Goal: Navigation & Orientation: Find specific page/section

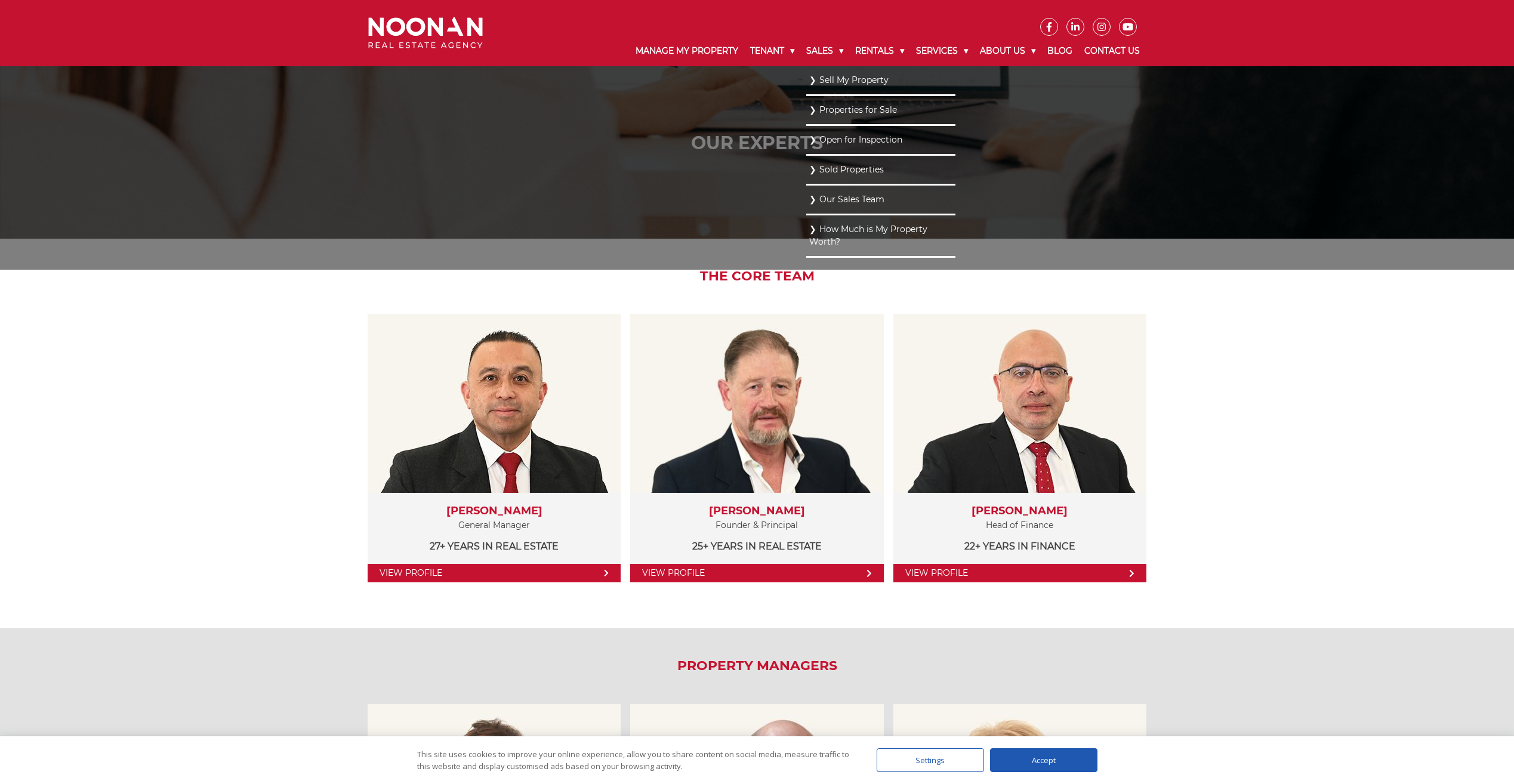
click at [850, 108] on link "Properties for Sale" at bounding box center [880, 110] width 143 height 16
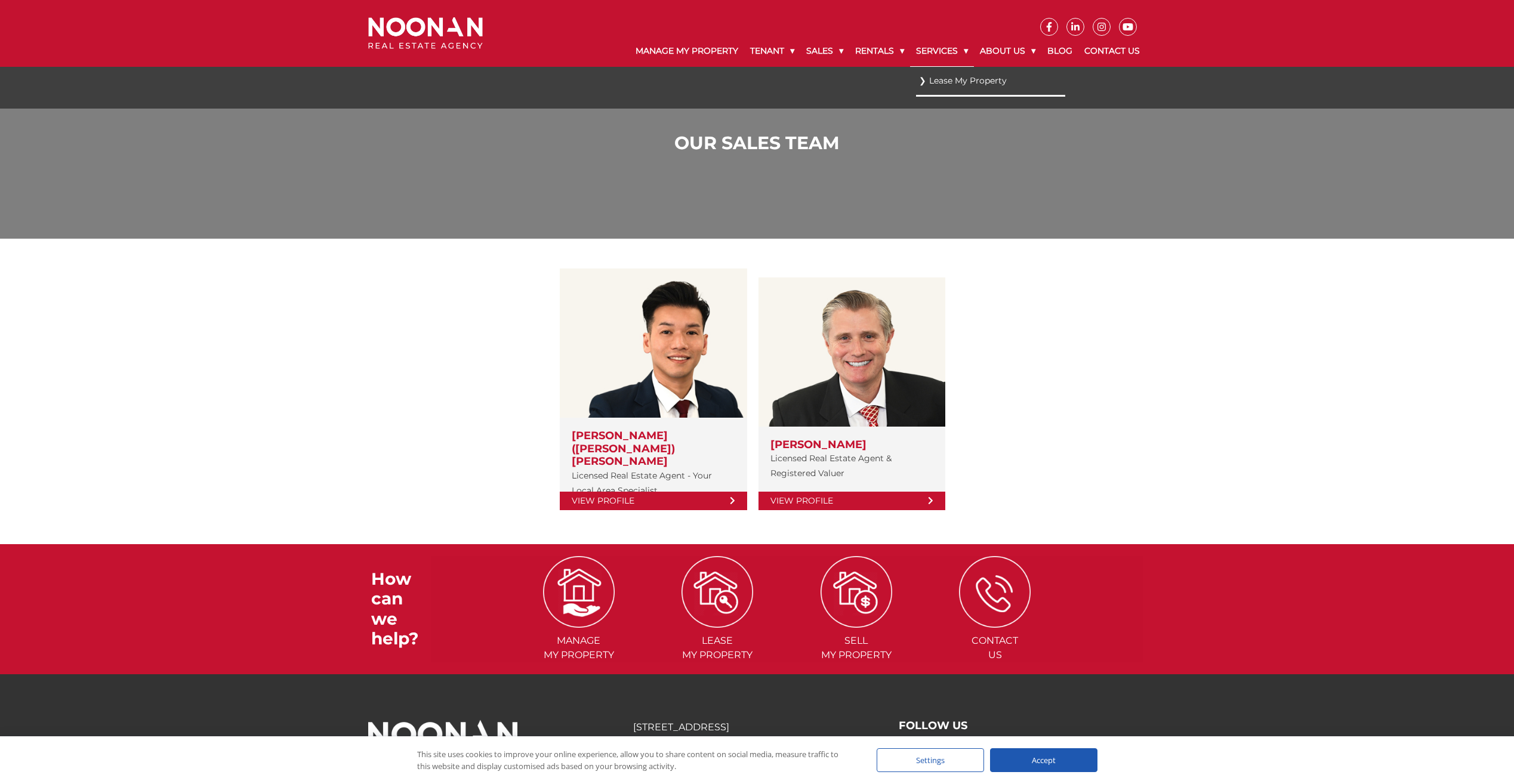
click at [962, 50] on link "Services" at bounding box center [942, 51] width 64 height 31
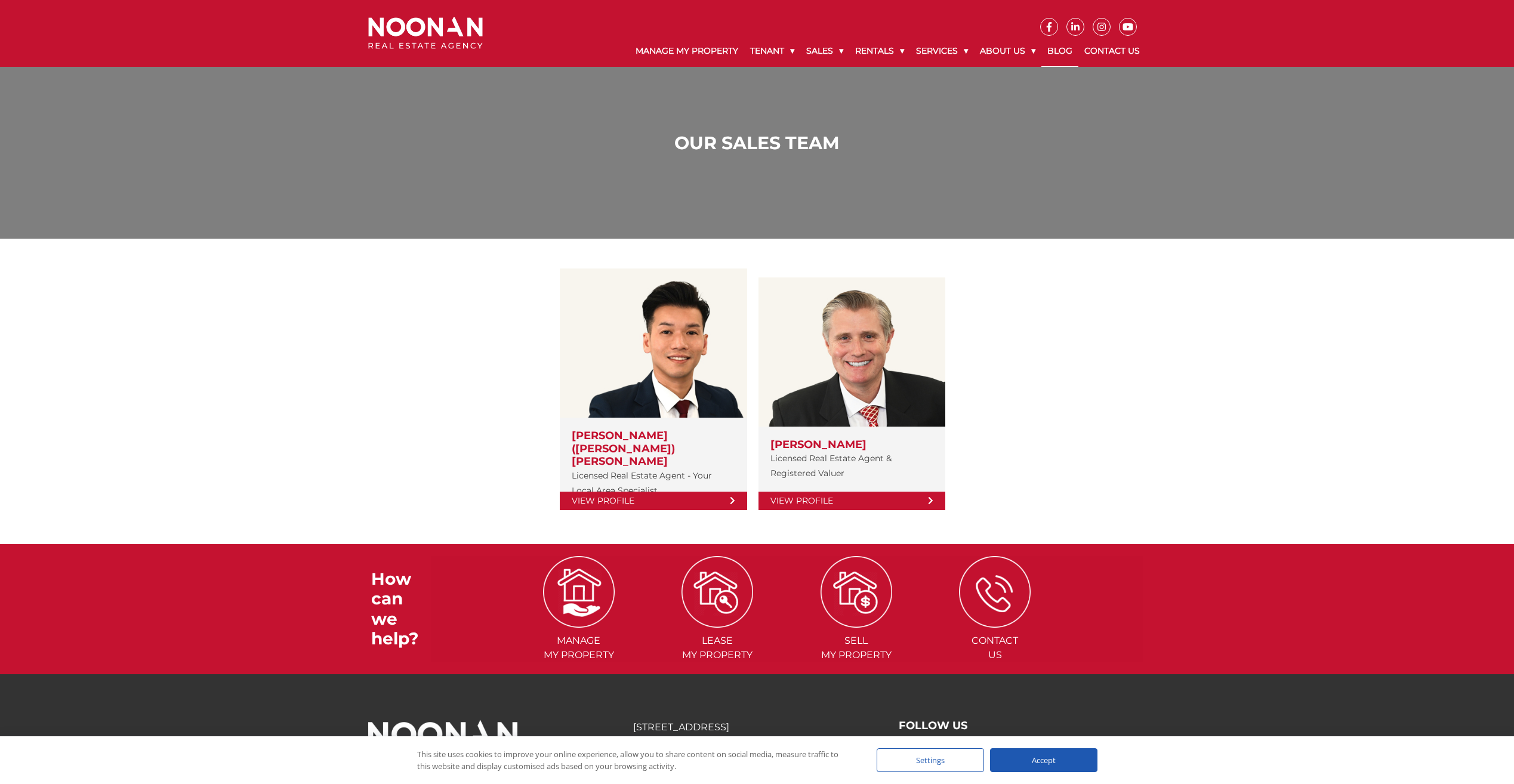
click at [1069, 52] on link "Blog" at bounding box center [1059, 51] width 37 height 31
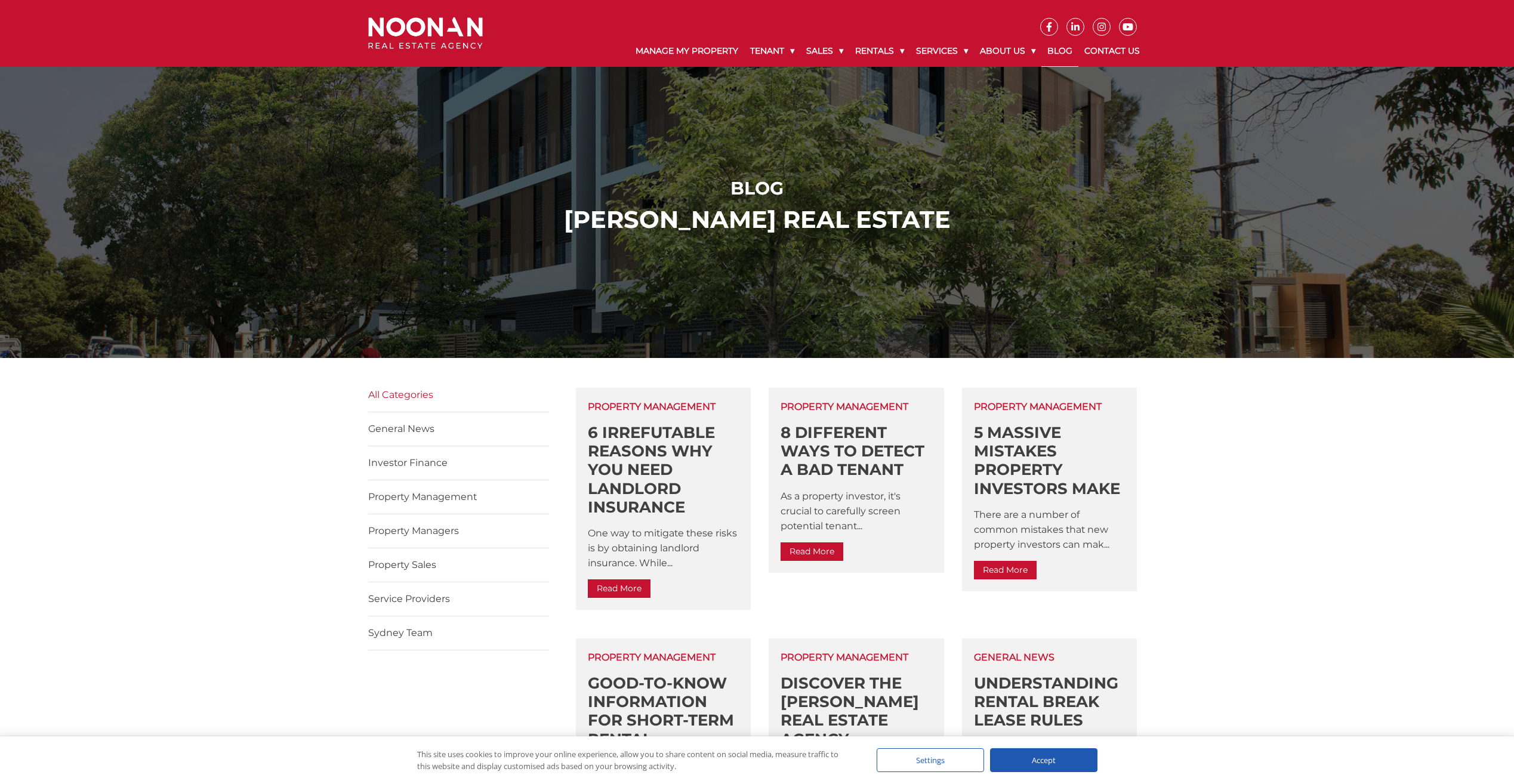
click at [410, 639] on div "Sydney Team" at bounding box center [458, 633] width 181 height 14
click at [408, 632] on link "Sydney Team" at bounding box center [400, 633] width 65 height 11
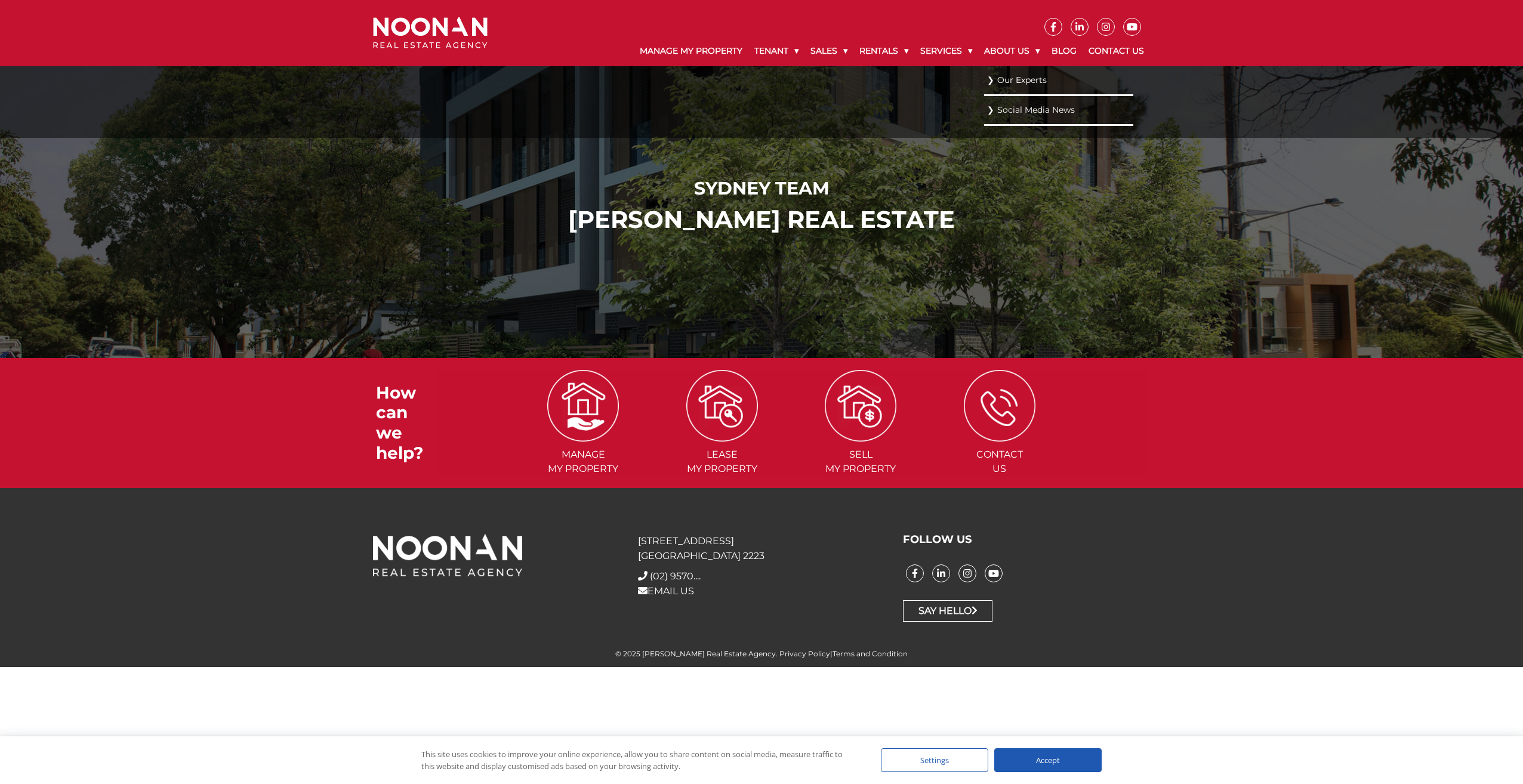
click at [1014, 114] on link "Social Media News" at bounding box center [1059, 110] width 143 height 16
click at [994, 106] on link "Social Media News" at bounding box center [1059, 110] width 143 height 16
click at [1060, 108] on link "Social Media News" at bounding box center [1059, 110] width 143 height 16
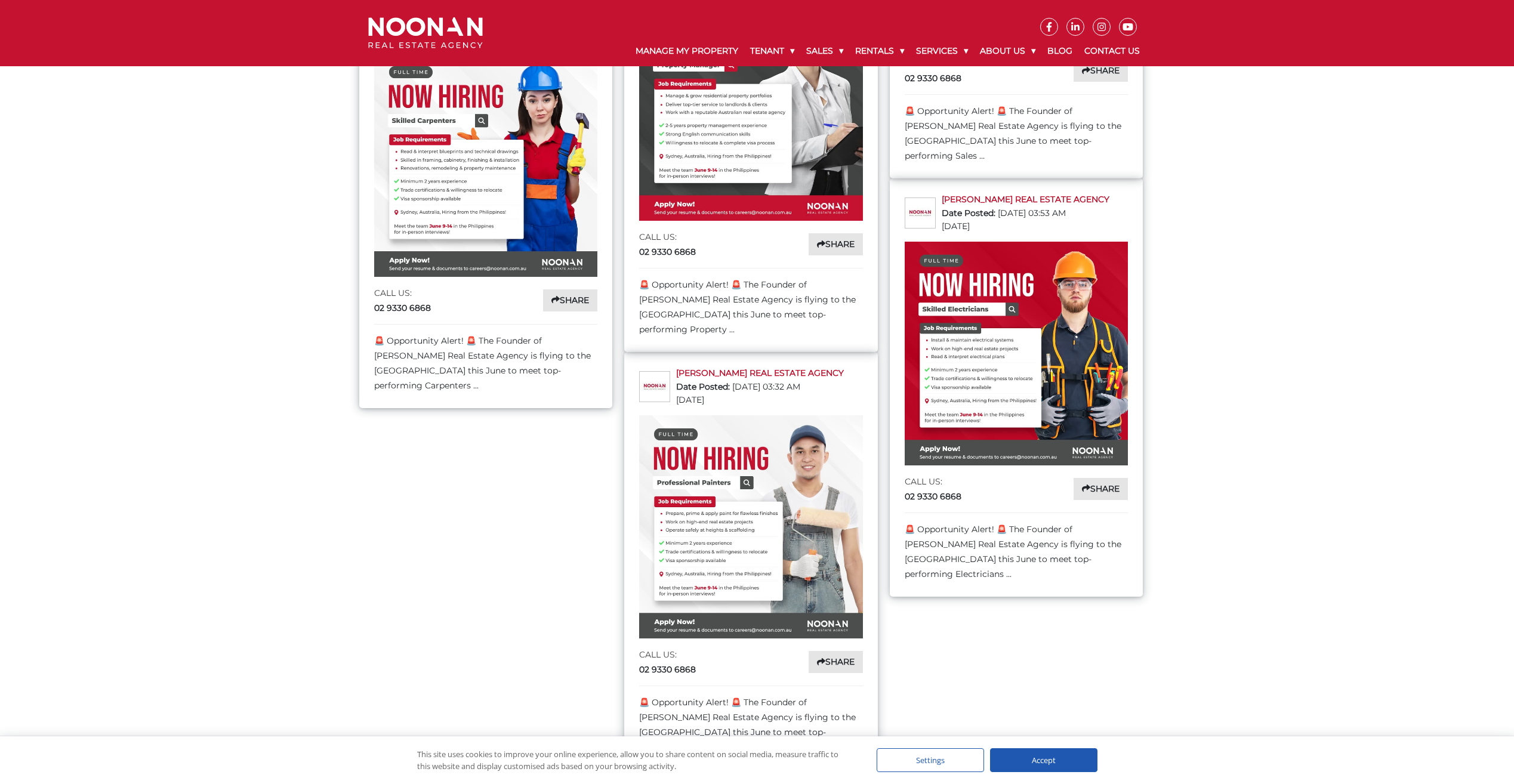
scroll to position [1492, 0]
